Goal: Find specific page/section: Find specific page/section

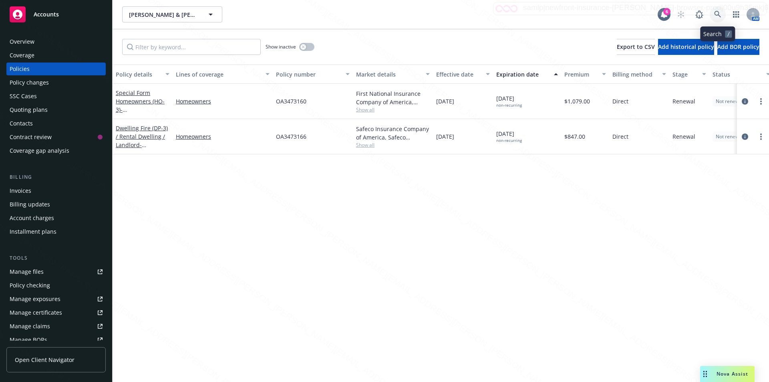
click at [715, 14] on icon at bounding box center [717, 14] width 7 height 7
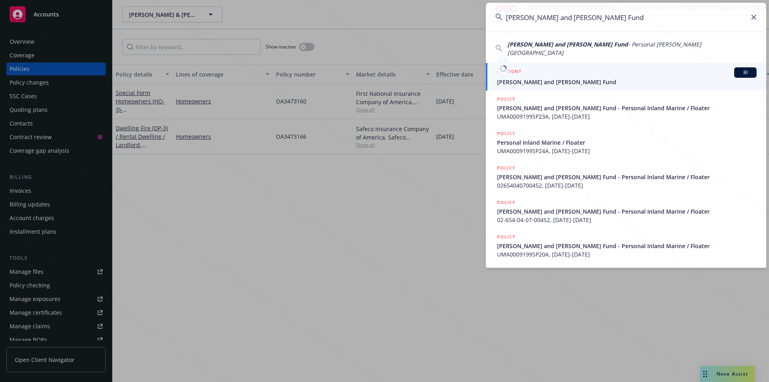
type input "[PERSON_NAME] and [PERSON_NAME] Fund"
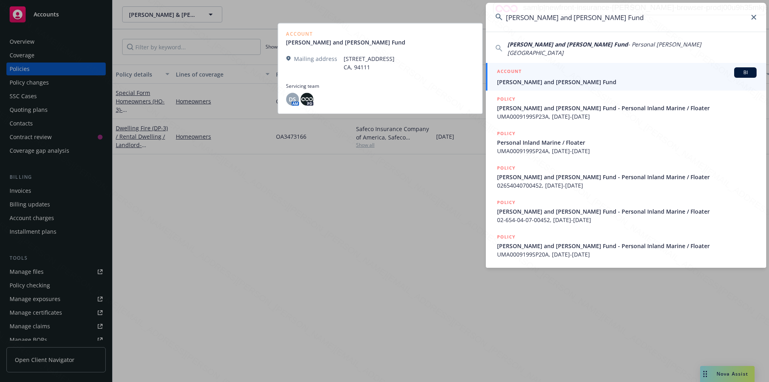
click at [545, 78] on span "[PERSON_NAME] and [PERSON_NAME] Fund" at bounding box center [626, 82] width 259 height 8
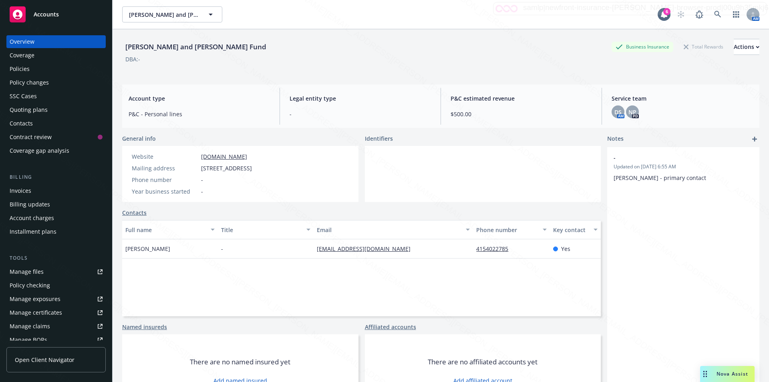
click at [18, 65] on div "Policies" at bounding box center [20, 68] width 20 height 13
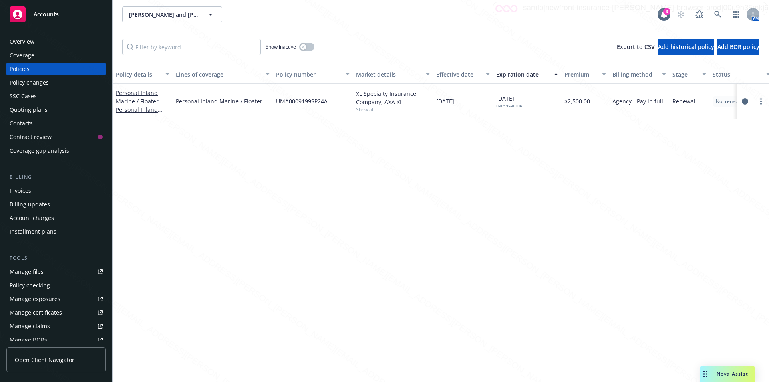
click at [24, 187] on div "Invoices" at bounding box center [21, 190] width 22 height 13
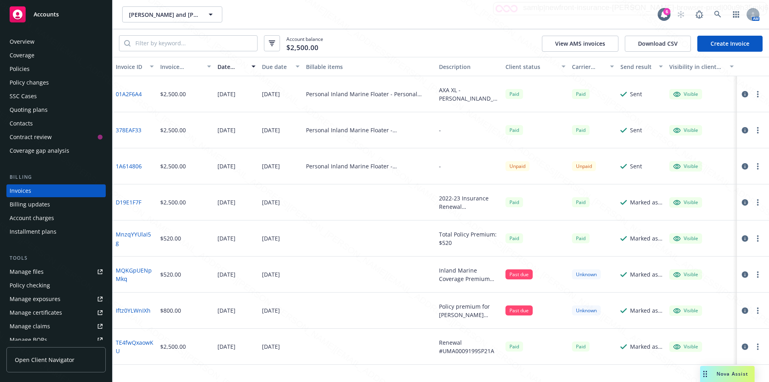
click at [18, 67] on div "Policies" at bounding box center [20, 68] width 20 height 13
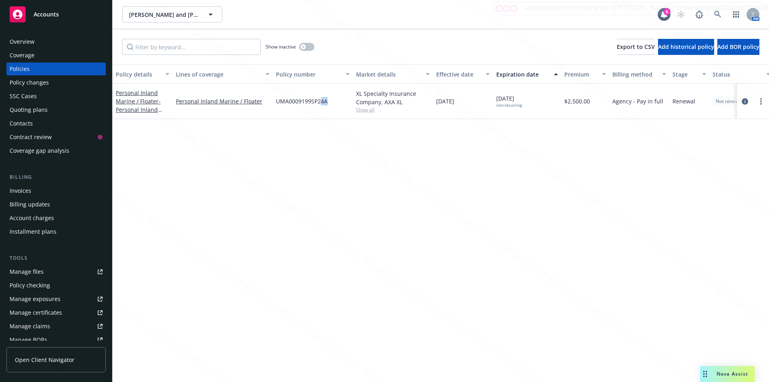
drag, startPoint x: 327, startPoint y: 103, endPoint x: 320, endPoint y: 103, distance: 6.8
click at [320, 103] on div "UMA0009199SP24A" at bounding box center [313, 101] width 80 height 35
